Goal: Transaction & Acquisition: Purchase product/service

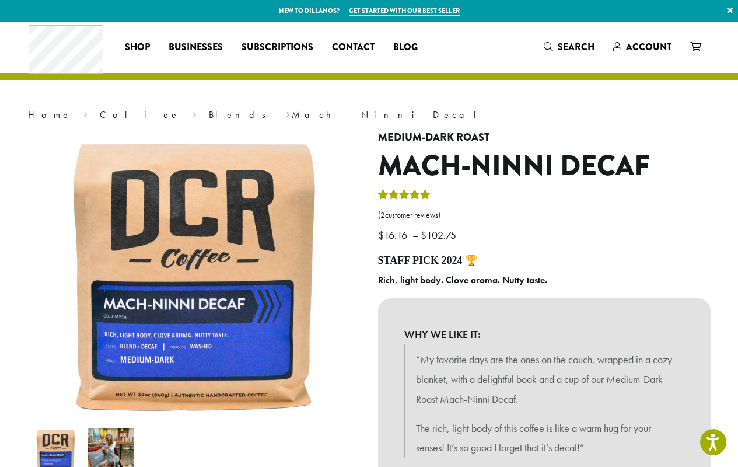
click at [730, 11] on link "×" at bounding box center [731, 10] width 16 height 21
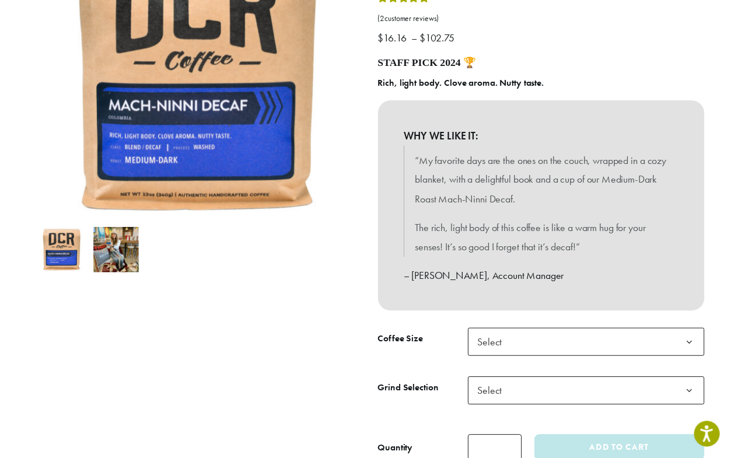
scroll to position [177, 0]
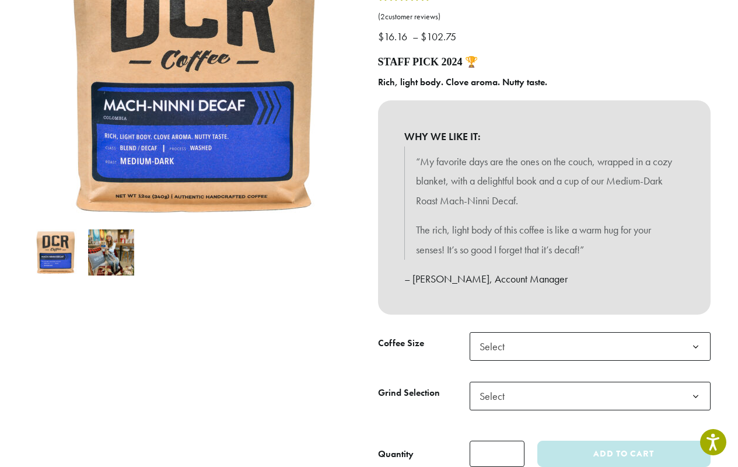
click at [497, 454] on input "*" at bounding box center [497, 454] width 55 height 26
type input "*"
click at [544, 399] on span "Select" at bounding box center [590, 396] width 241 height 29
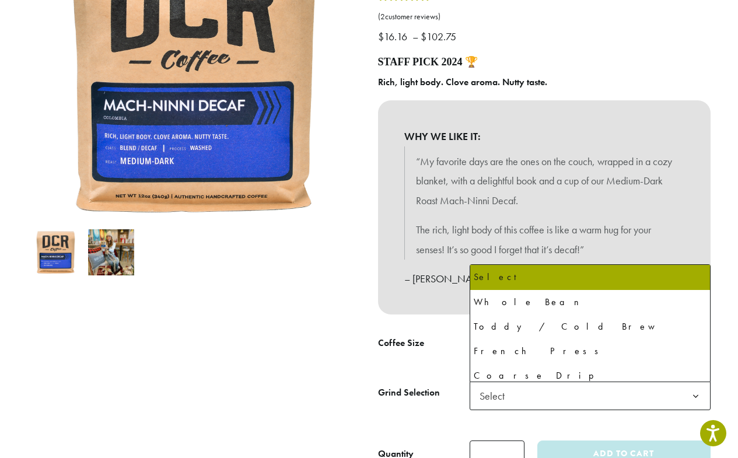
scroll to position [352, 0]
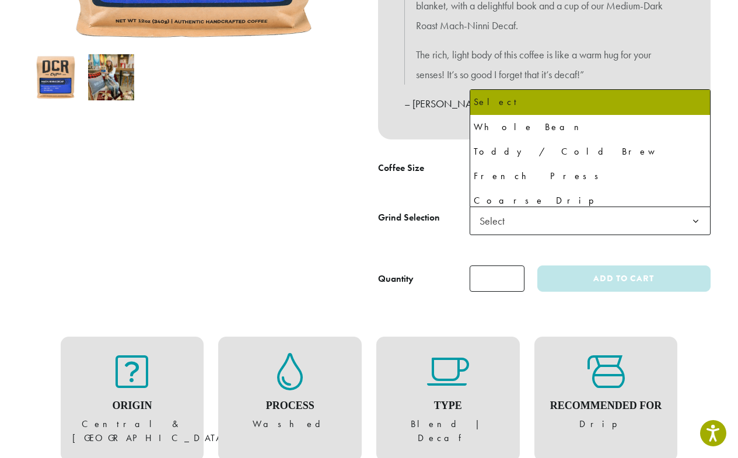
click at [590, 221] on span "Select" at bounding box center [590, 221] width 241 height 29
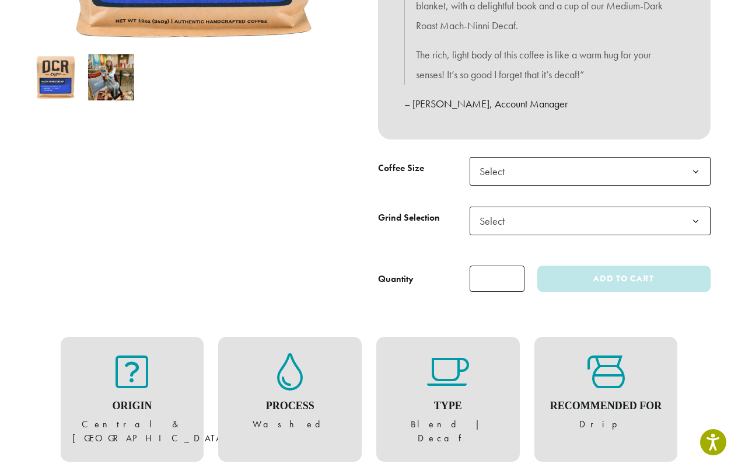
click at [590, 171] on span "Select" at bounding box center [590, 171] width 241 height 29
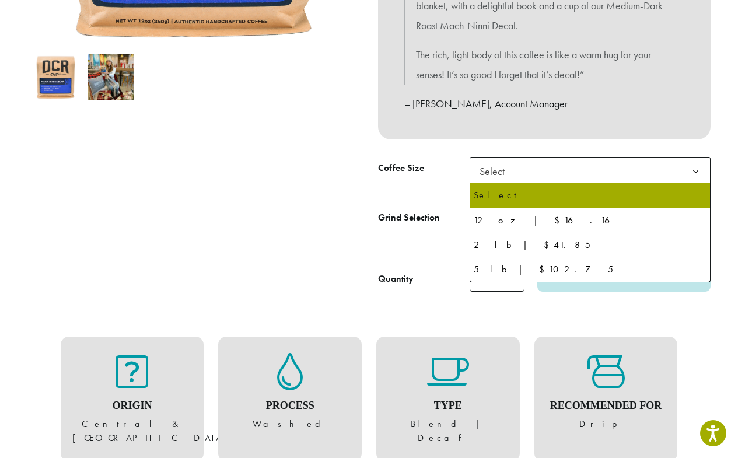
select select "*********"
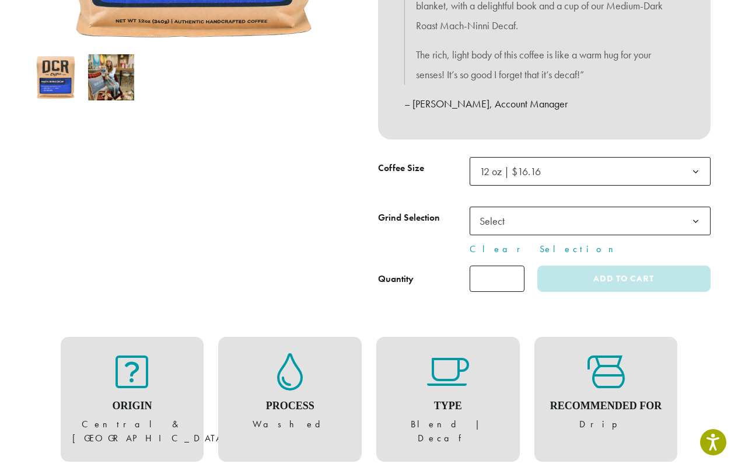
click at [590, 171] on span "12 oz | $16.16" at bounding box center [590, 171] width 241 height 29
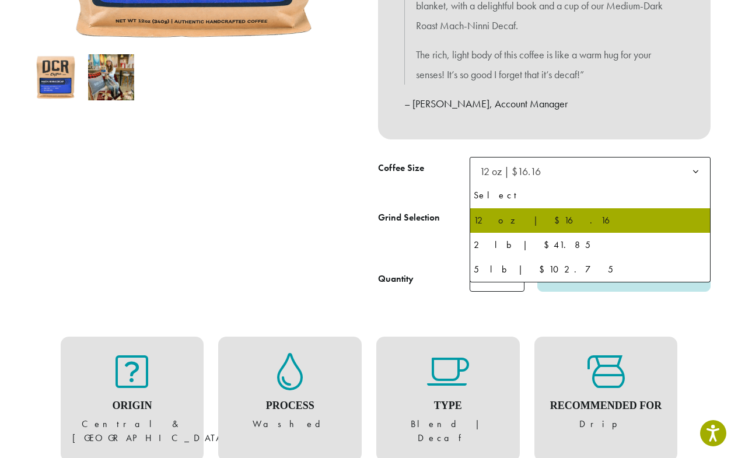
click at [590, 171] on span "12 oz | $16.16" at bounding box center [590, 171] width 241 height 29
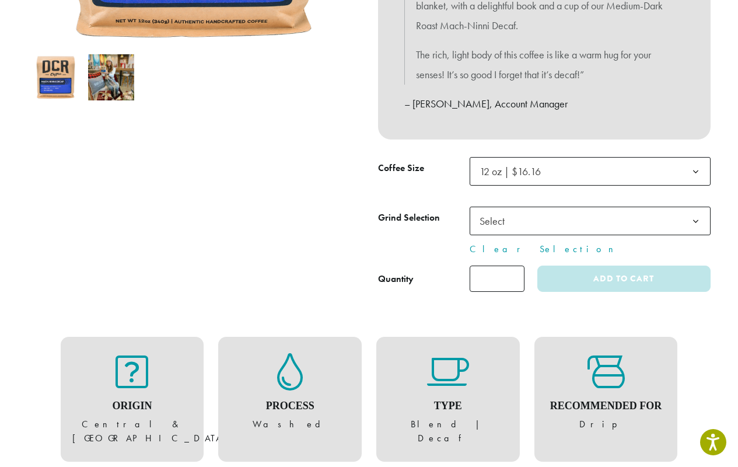
click at [590, 171] on span "12 oz | $16.16" at bounding box center [590, 171] width 241 height 29
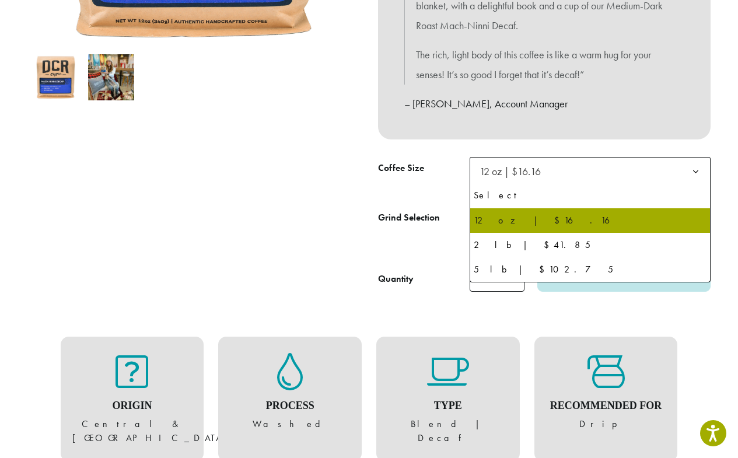
click at [511, 171] on span "12 oz | $16.16" at bounding box center [510, 171] width 61 height 13
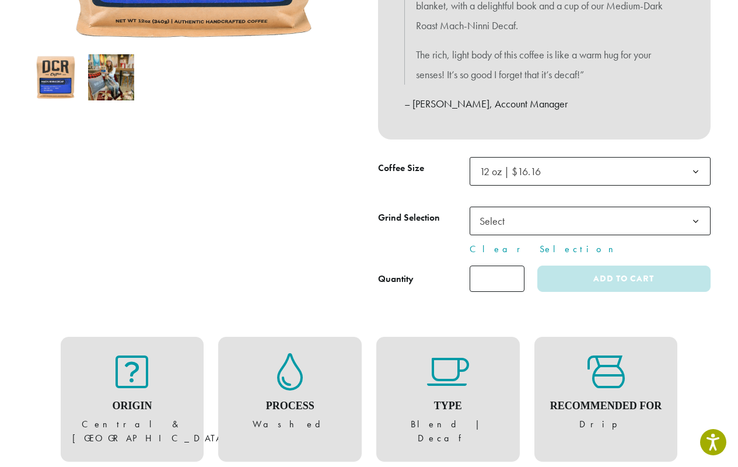
click at [590, 221] on span "Select" at bounding box center [590, 221] width 241 height 29
